Goal: Obtain resource: Download file/media

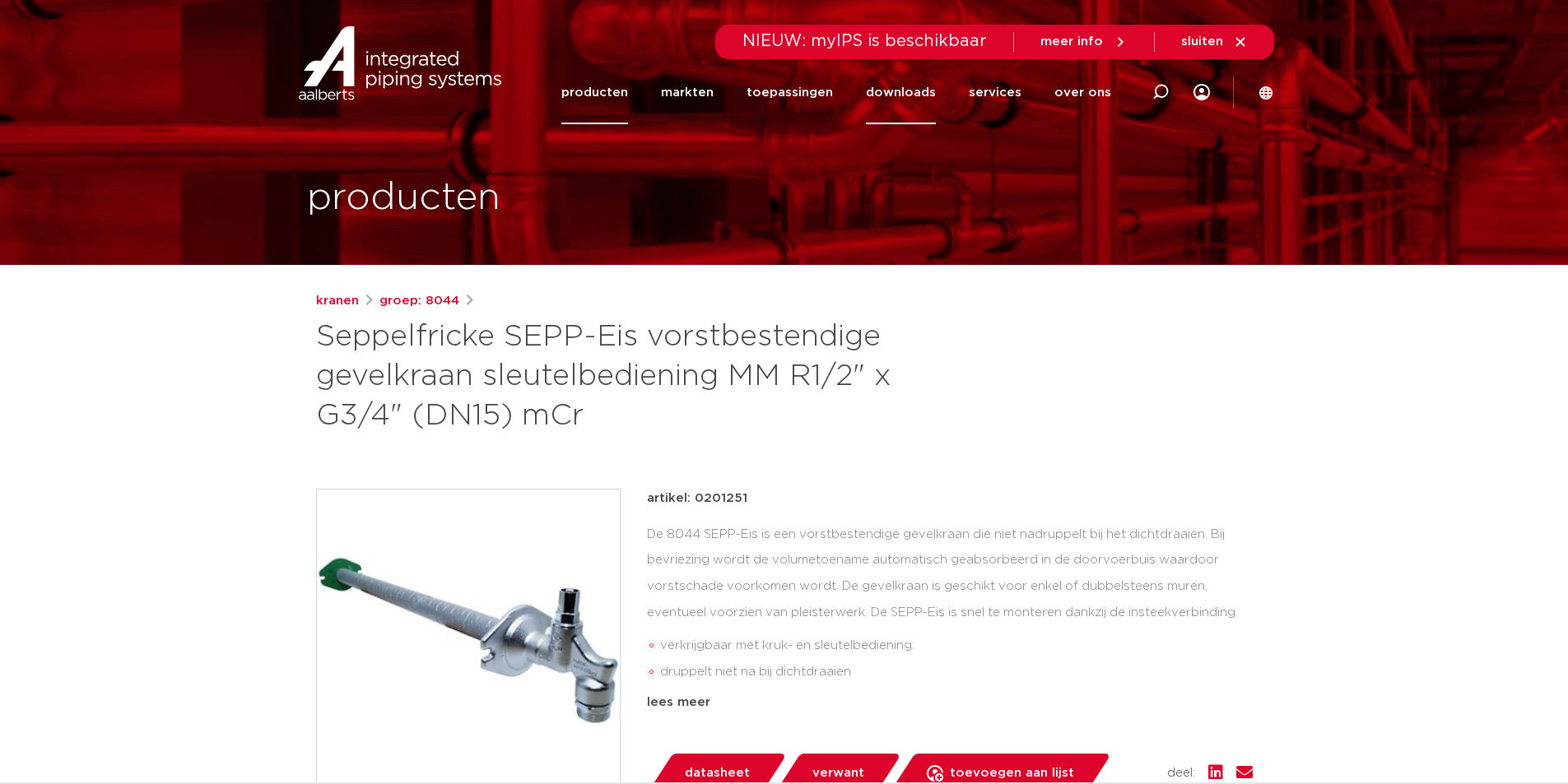
click at [925, 85] on link "downloads" at bounding box center [901, 93] width 70 height 63
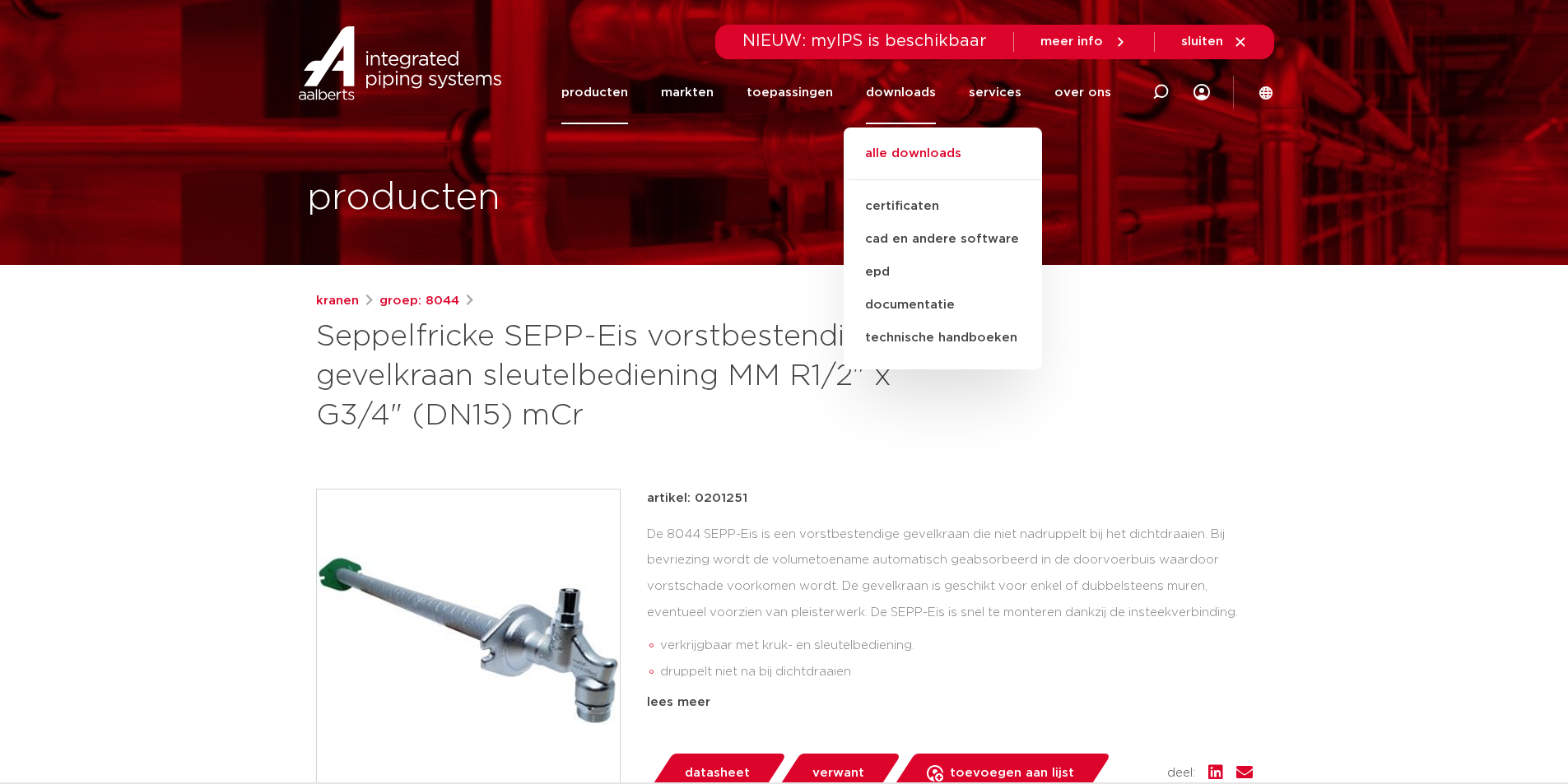
click at [920, 149] on link "alle downloads" at bounding box center [943, 162] width 198 height 37
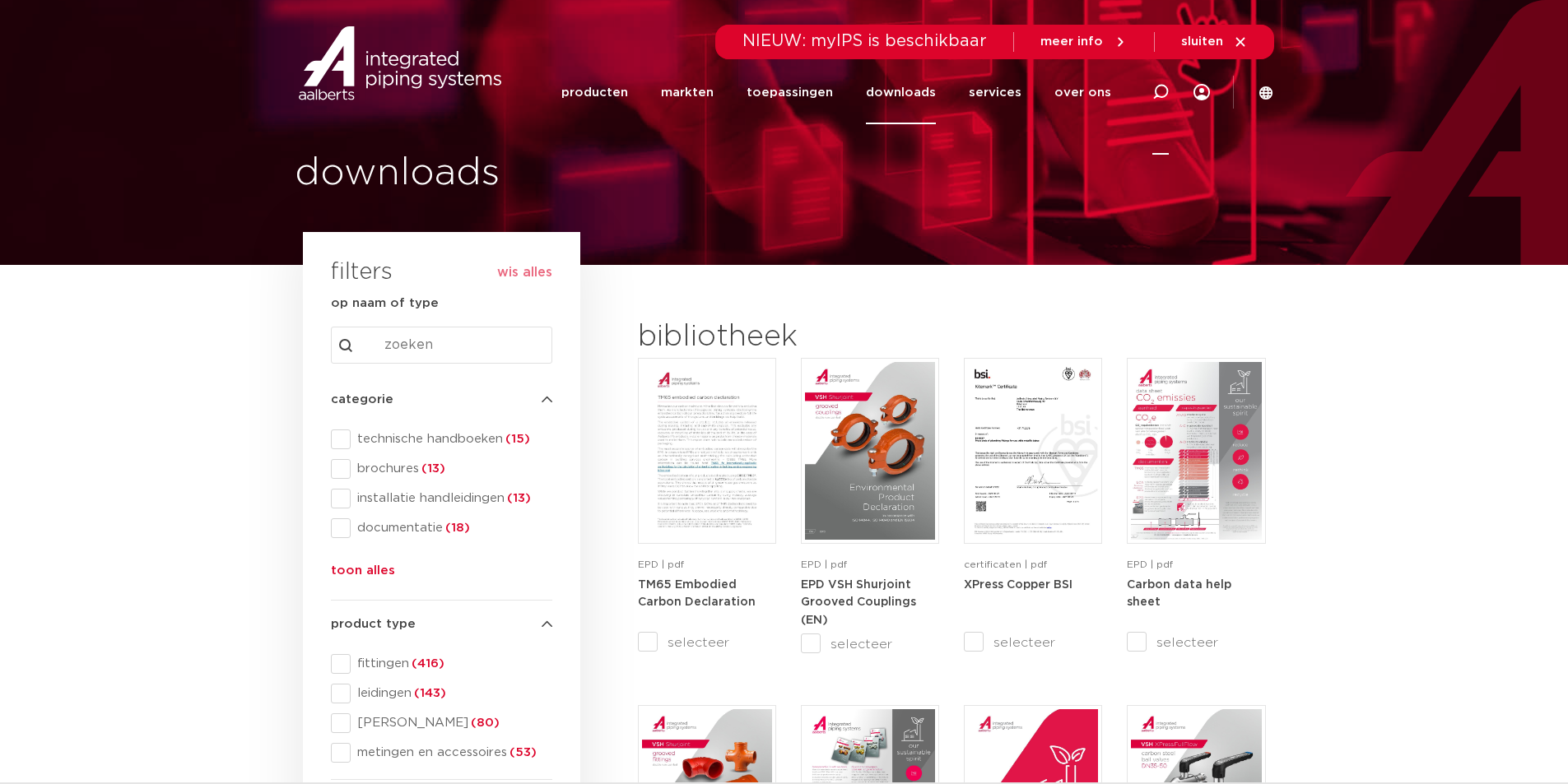
click at [1152, 90] on icon at bounding box center [1160, 92] width 16 height 16
type input "s"
paste input "Seppelfricke"
type input "Seppelfricke"
click button "Zoeken" at bounding box center [0, 0] width 0 height 0
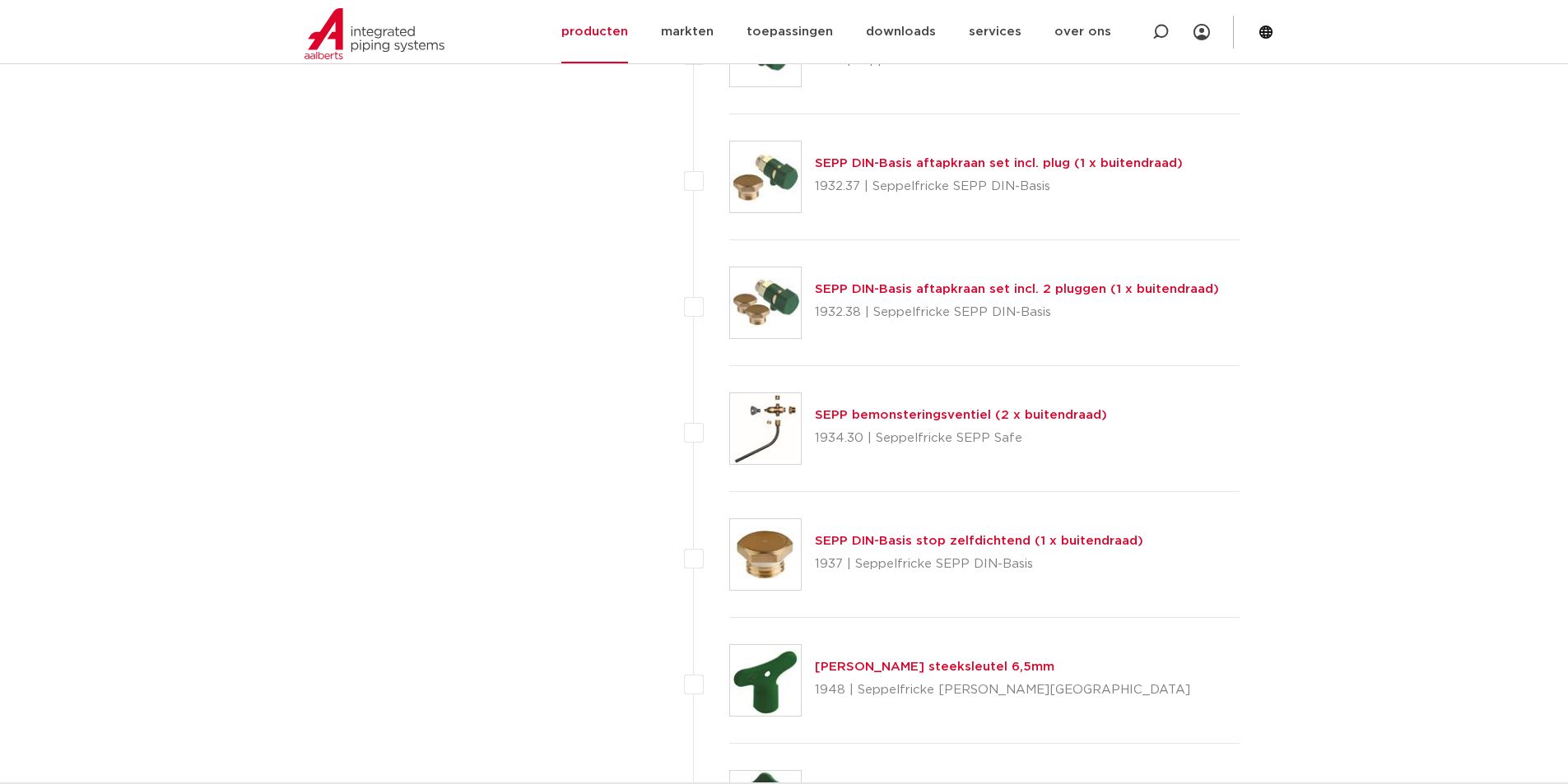
scroll to position [4936, 0]
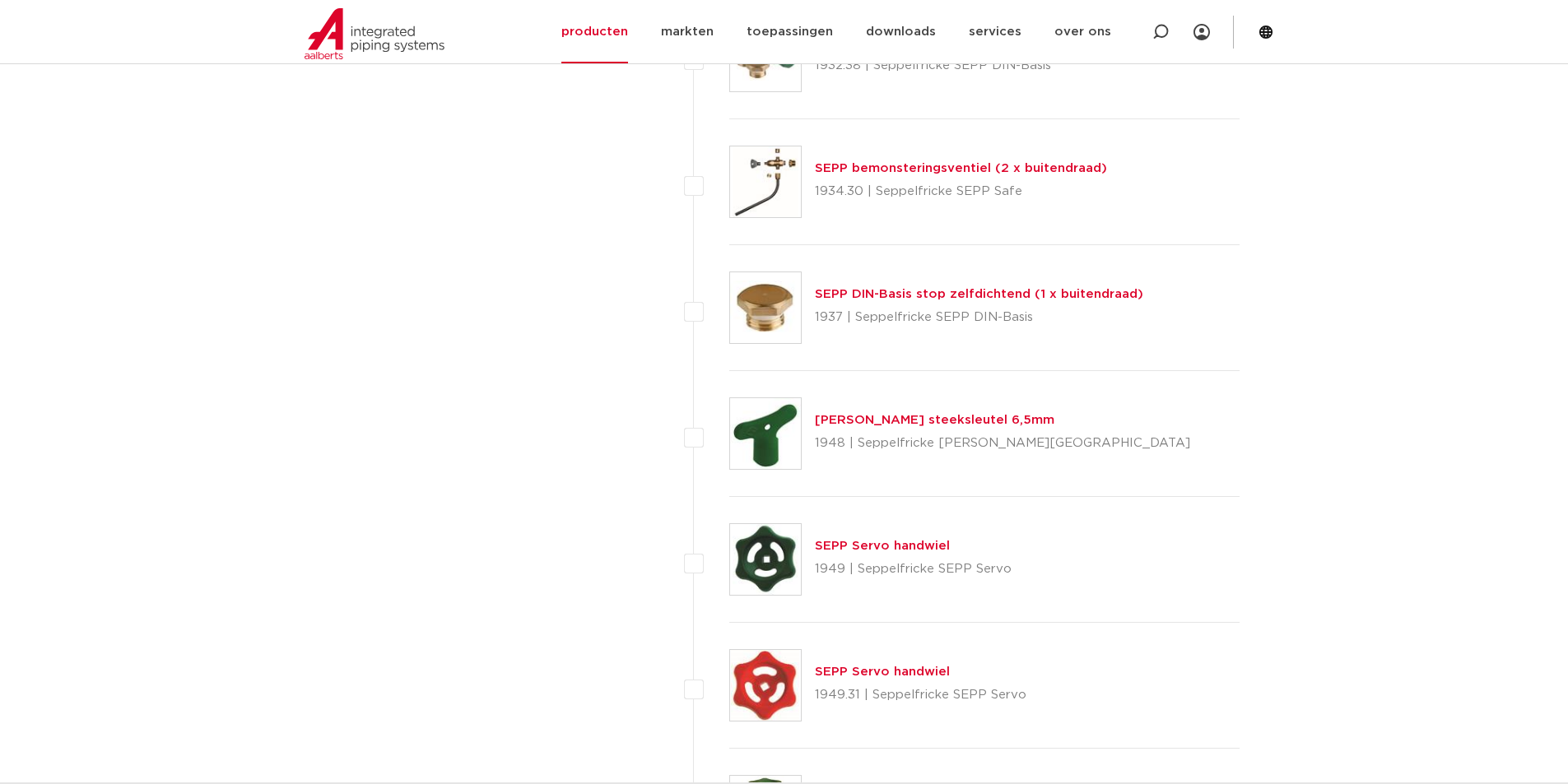
click at [983, 420] on link "SEPP Germany steeksleutel 6,5mm" at bounding box center [934, 420] width 239 height 12
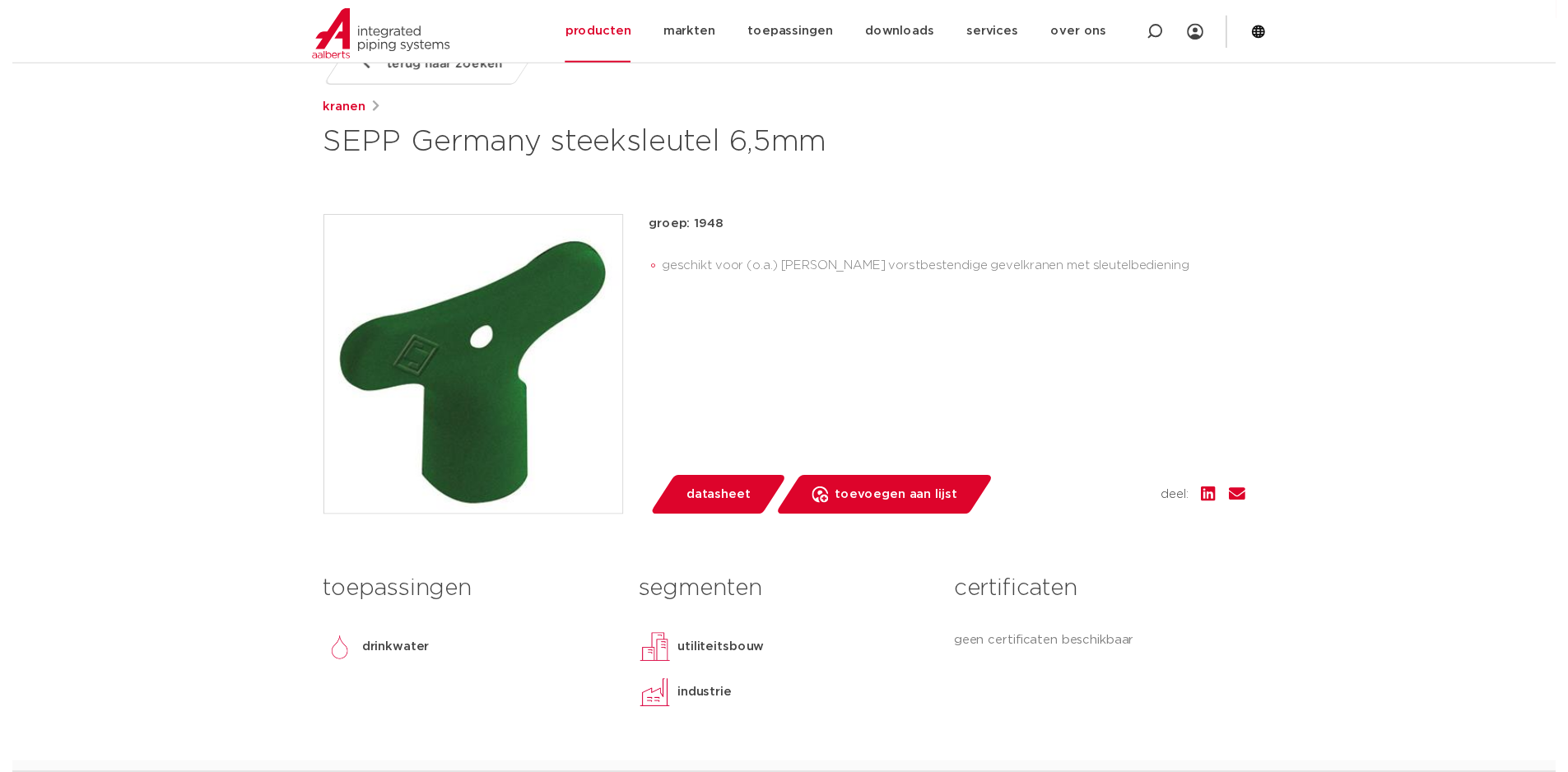
scroll to position [164, 0]
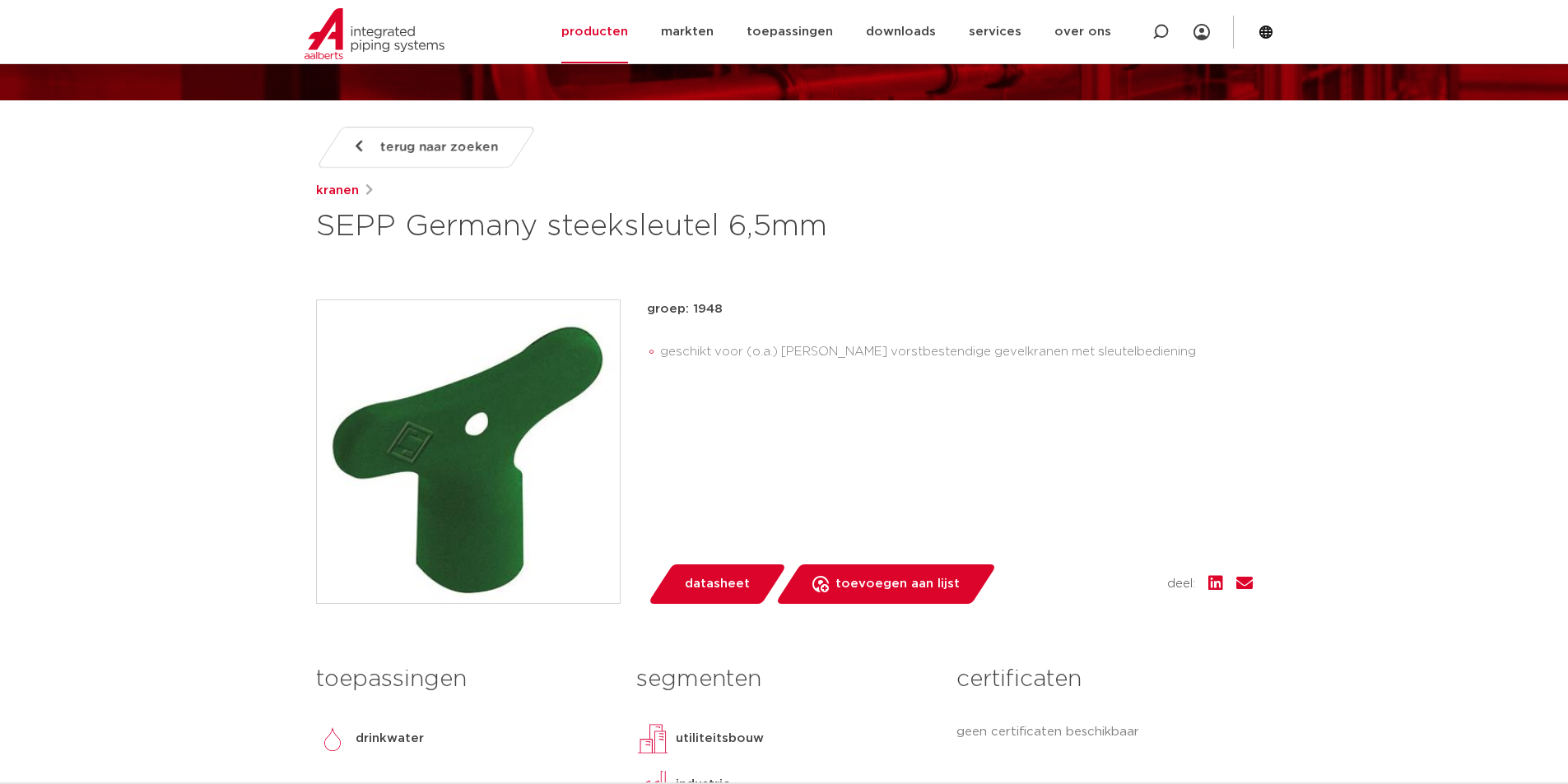
drag, startPoint x: 721, startPoint y: 313, endPoint x: 692, endPoint y: 315, distance: 29.1
click at [692, 315] on p "groep: 1948" at bounding box center [950, 309] width 606 height 20
copy p "1948"
click at [711, 586] on span "datasheet" at bounding box center [717, 584] width 65 height 26
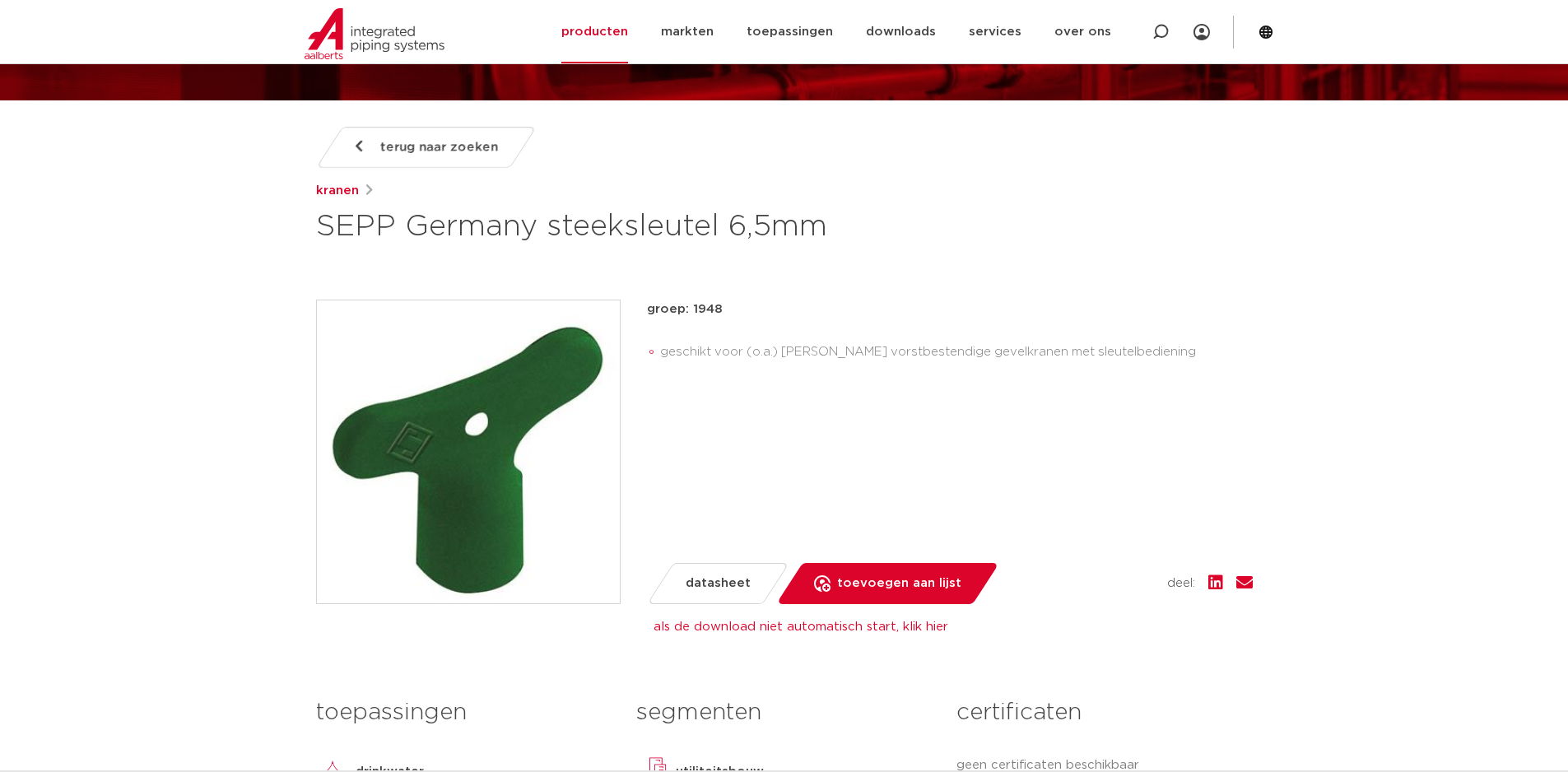
scroll to position [412, 0]
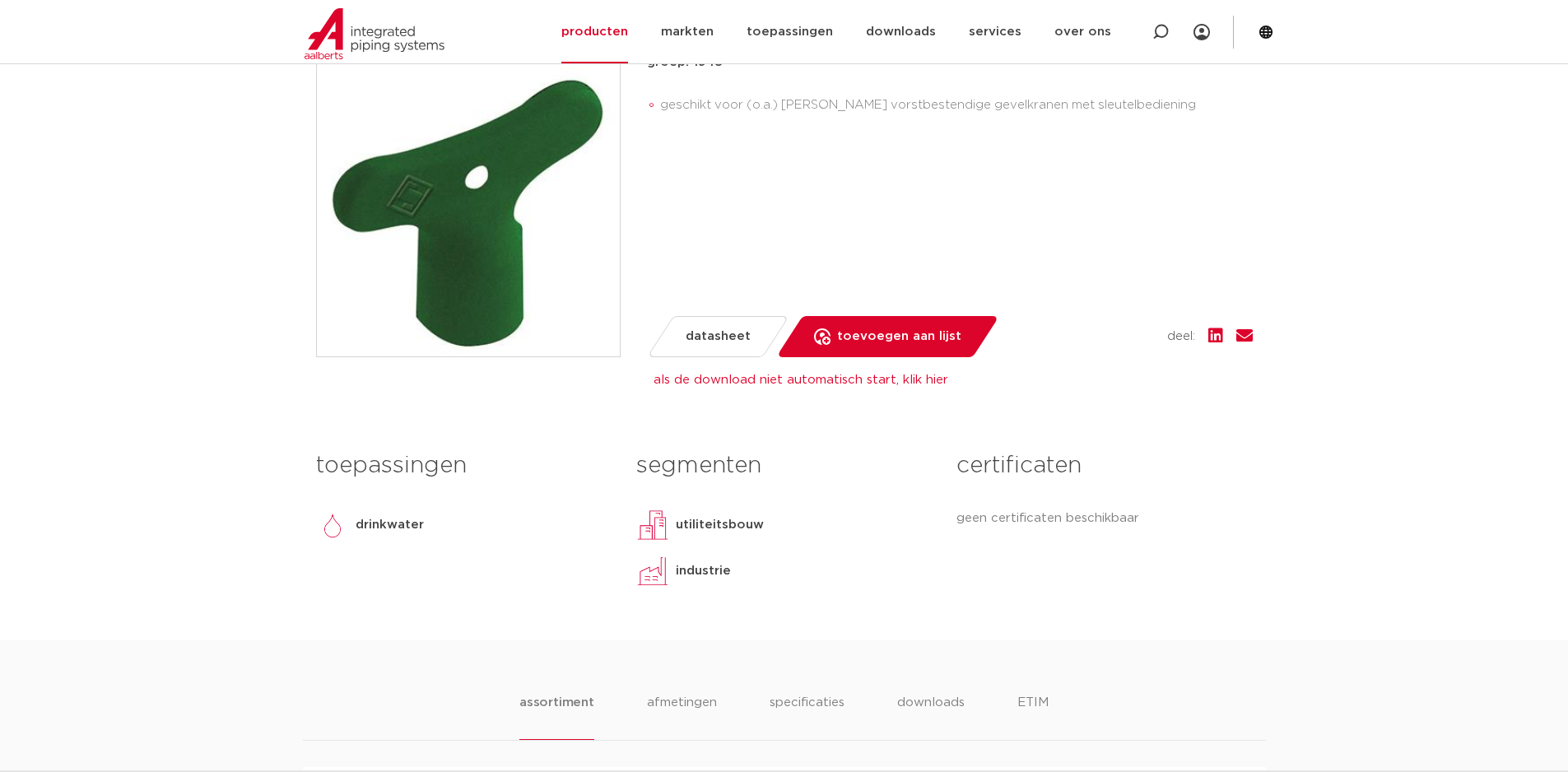
click at [809, 383] on link "als de download niet automatisch start, klik hier" at bounding box center [801, 380] width 295 height 12
click at [859, 378] on link "als de download niet automatisch start, klik hier" at bounding box center [801, 380] width 295 height 12
click at [859, 385] on link "als de download niet automatisch start, klik hier" at bounding box center [801, 380] width 295 height 12
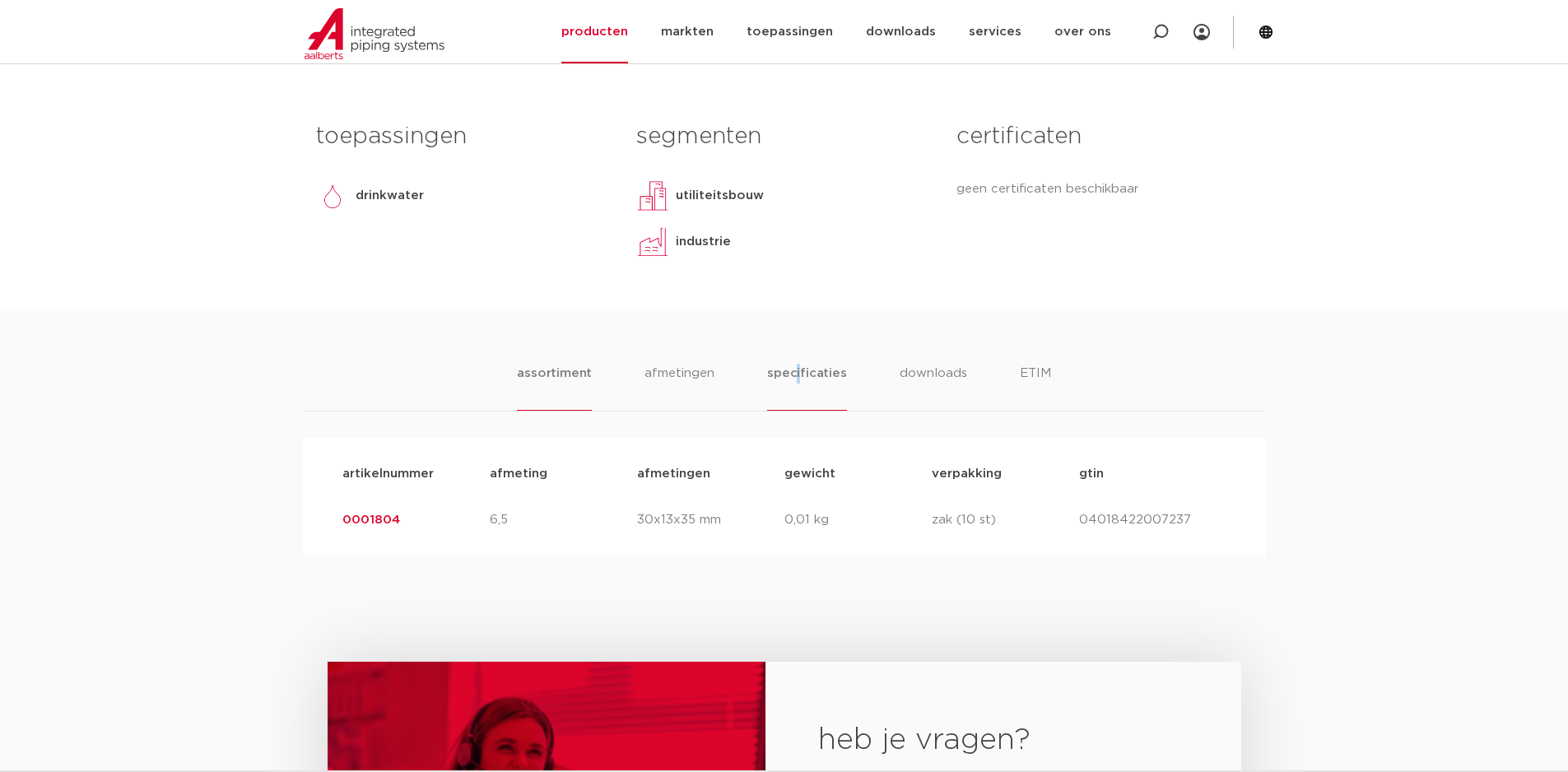
click at [798, 376] on li "specificaties" at bounding box center [807, 387] width 79 height 47
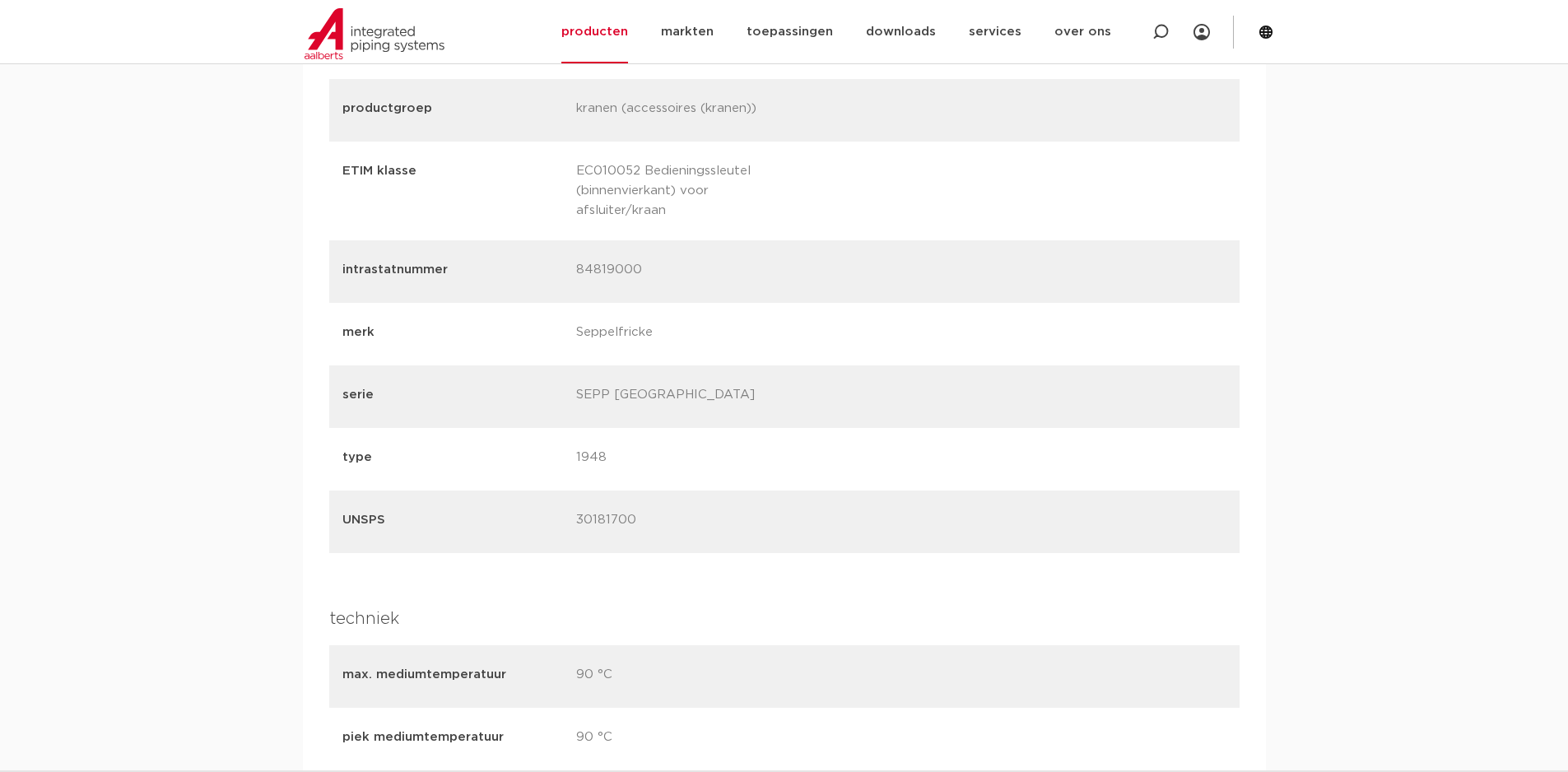
scroll to position [1647, 0]
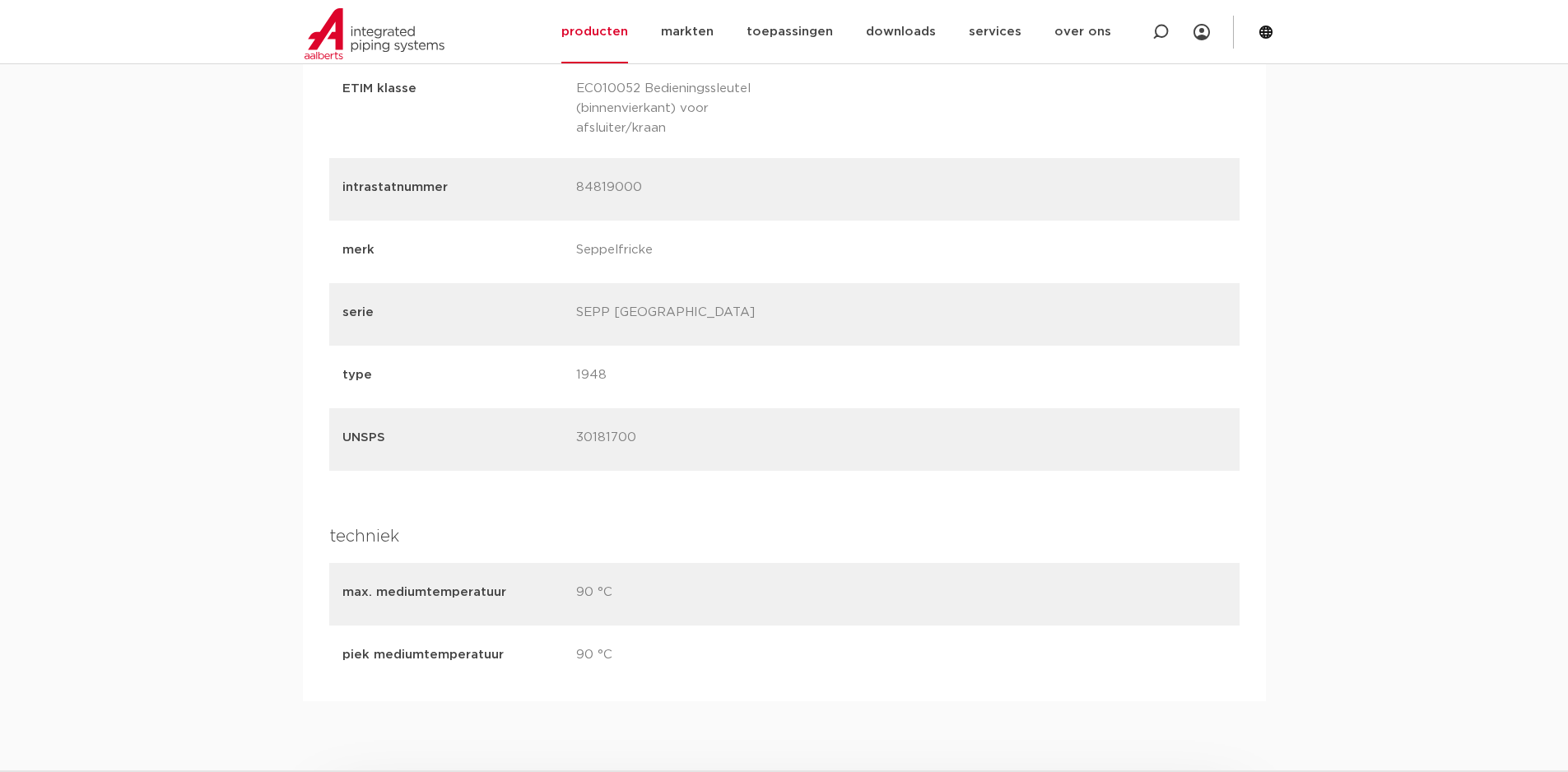
drag, startPoint x: 640, startPoint y: 435, endPoint x: 583, endPoint y: 433, distance: 57.0
click at [578, 431] on p "30181700" at bounding box center [686, 439] width 221 height 23
copy p "30181700"
drag, startPoint x: 645, startPoint y: 184, endPoint x: 573, endPoint y: 188, distance: 72.1
click at [573, 188] on div "intrastatnummer 84819000" at bounding box center [784, 189] width 910 height 62
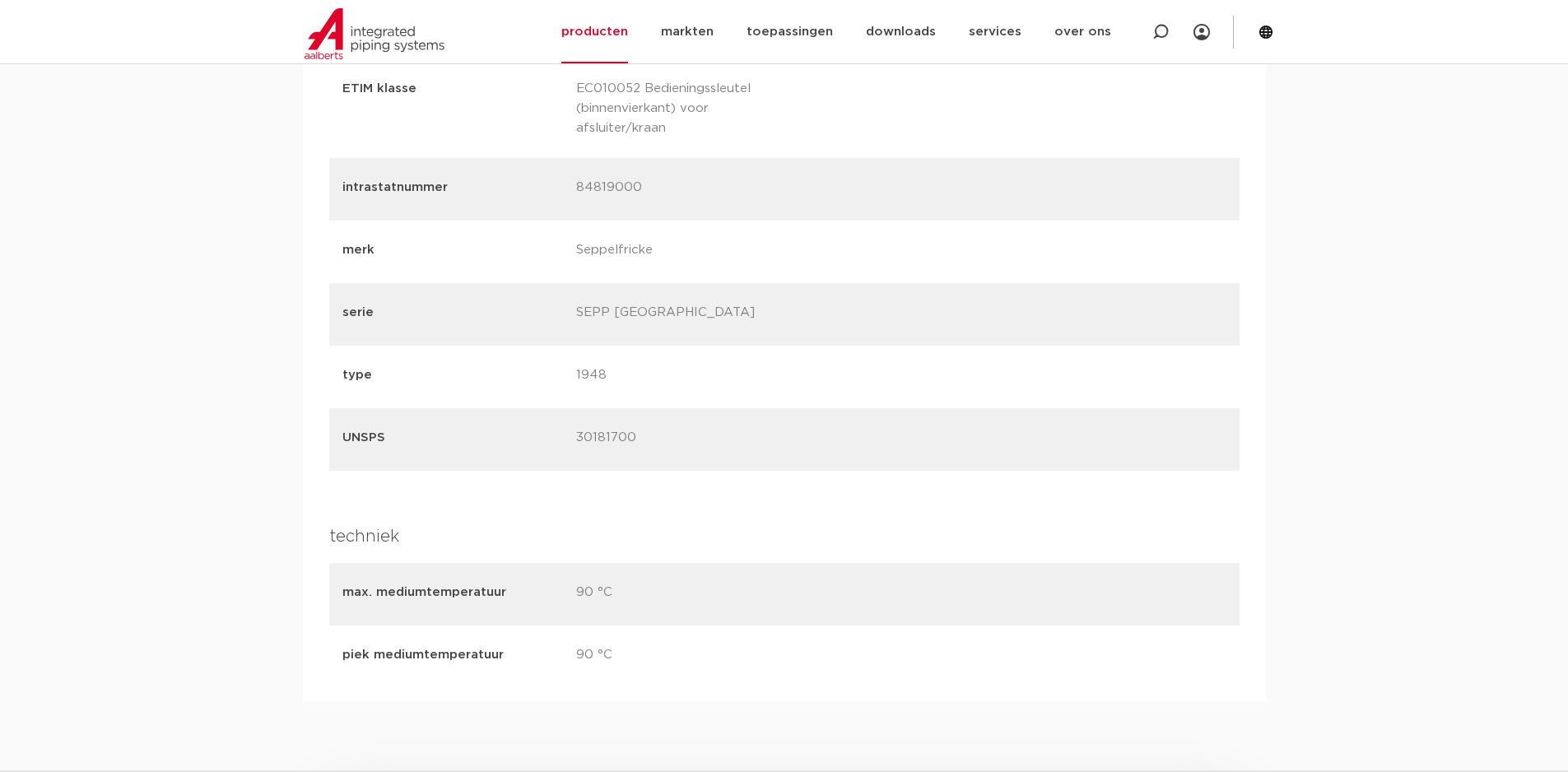
copy p "84819000"
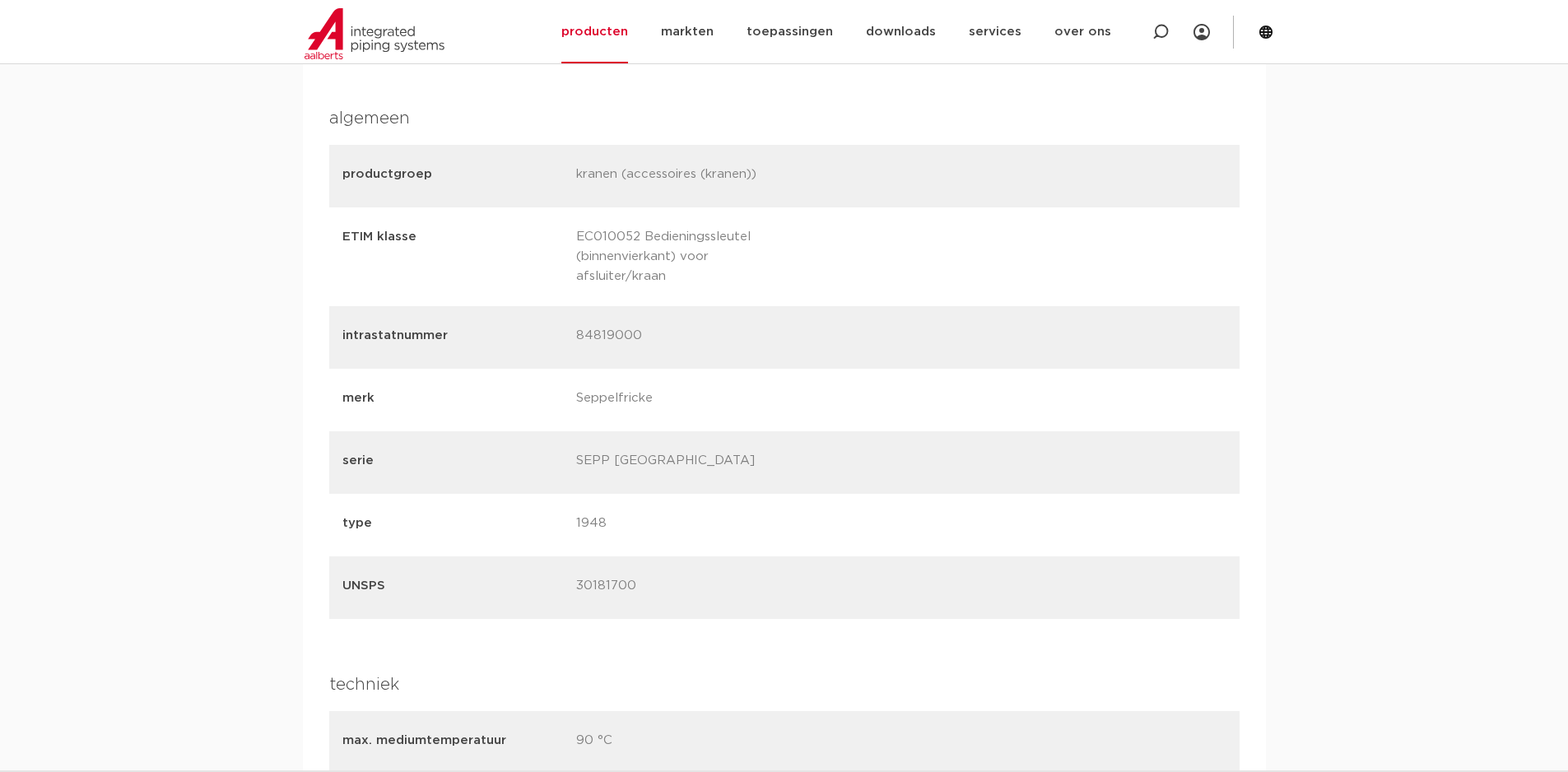
scroll to position [1252, 0]
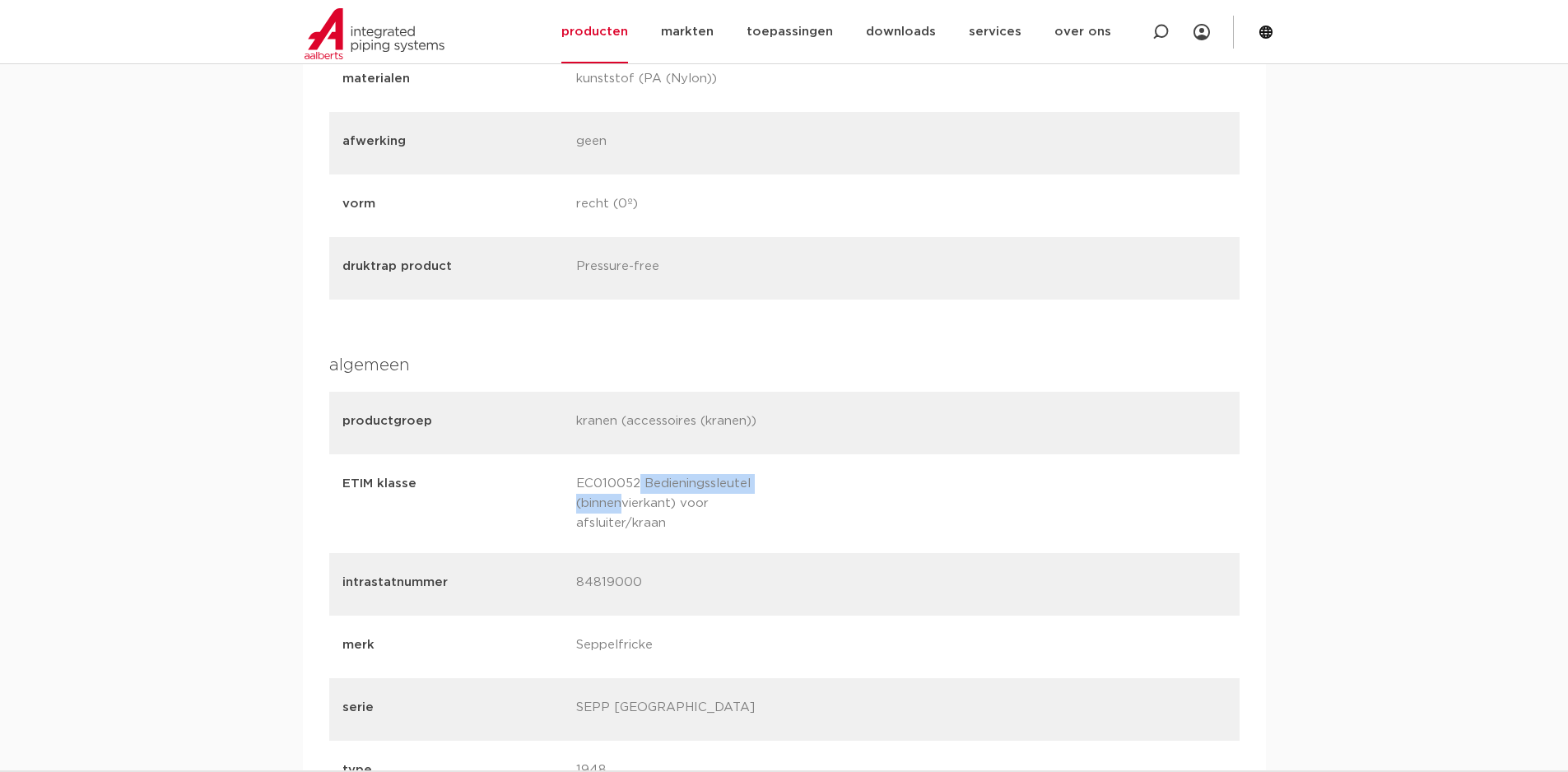
drag, startPoint x: 577, startPoint y: 481, endPoint x: 753, endPoint y: 485, distance: 176.0
click at [753, 485] on p "EC010052 Bedieningssleutel (binnenvierkant) voor afsluiter/kraan" at bounding box center [686, 504] width 221 height 60
copy p "EC010052 Bedieningssleutel"
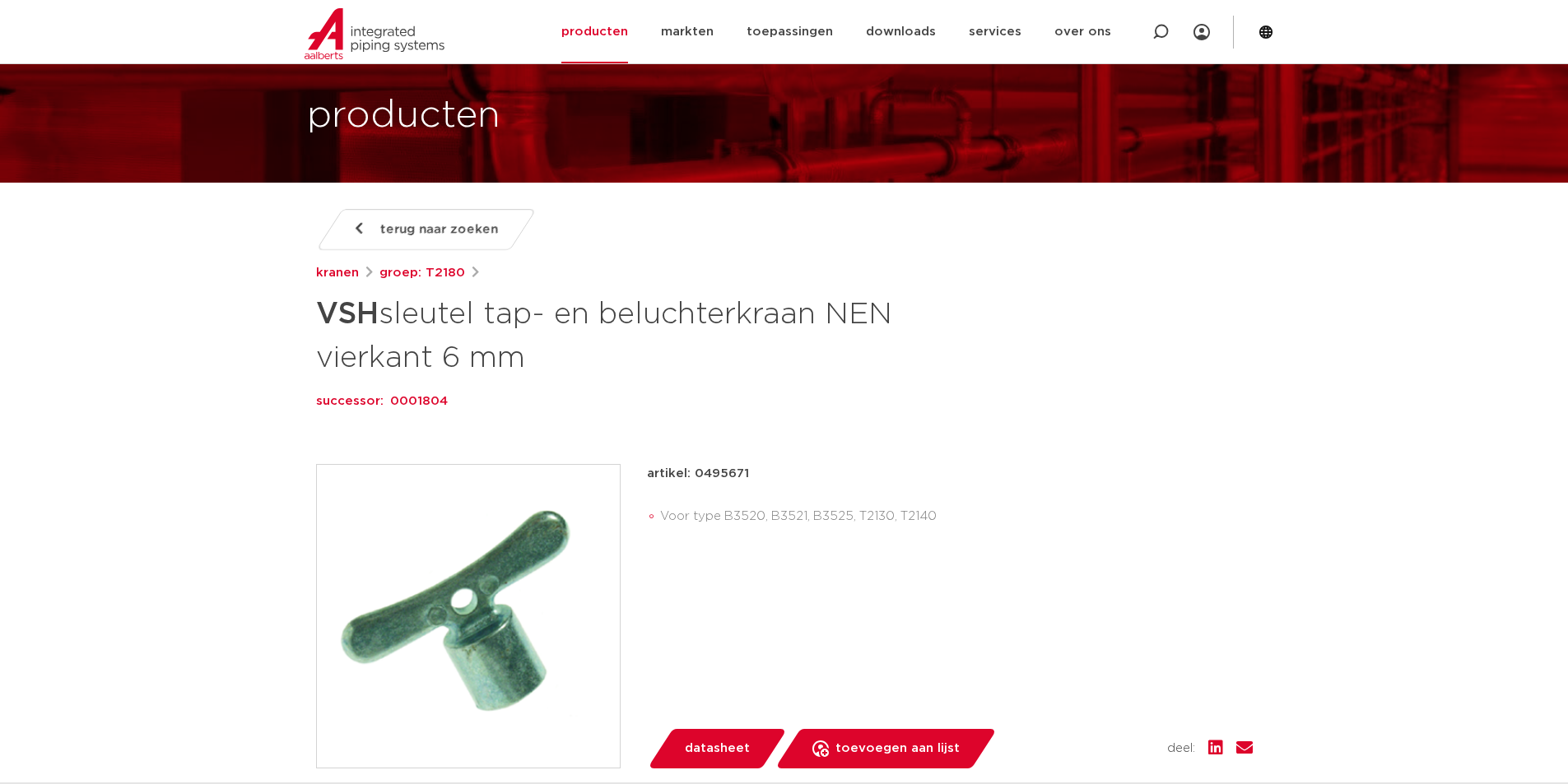
scroll to position [164, 0]
